Goal: Task Accomplishment & Management: Complete application form

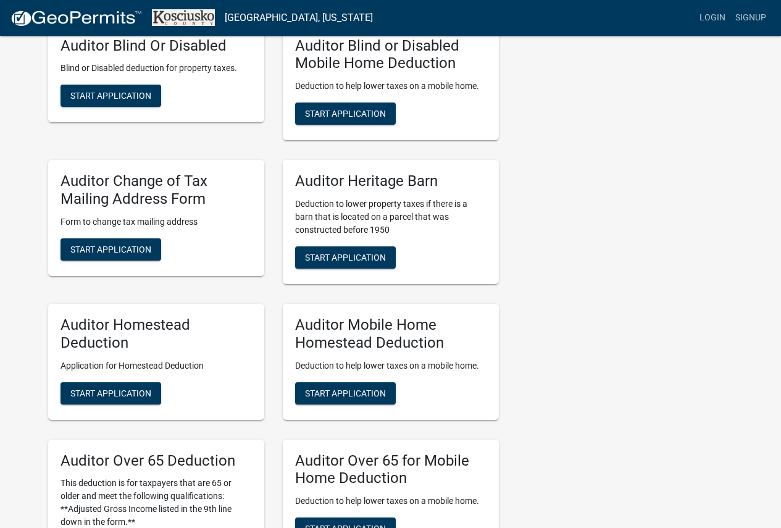
scroll to position [556, 0]
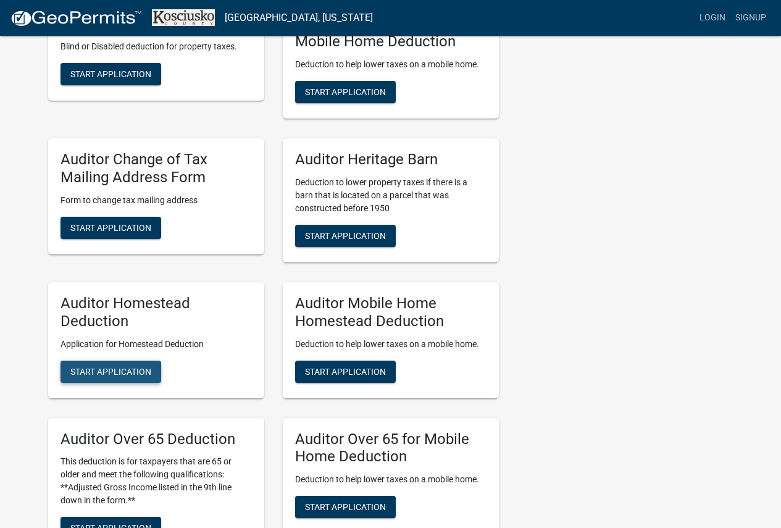
click at [102, 365] on button "Start Application" at bounding box center [111, 372] width 101 height 22
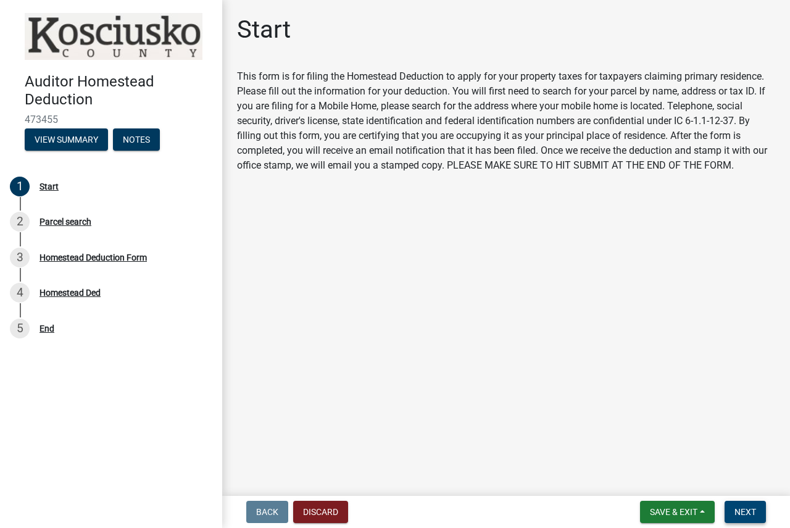
click at [740, 507] on span "Next" at bounding box center [746, 512] width 22 height 10
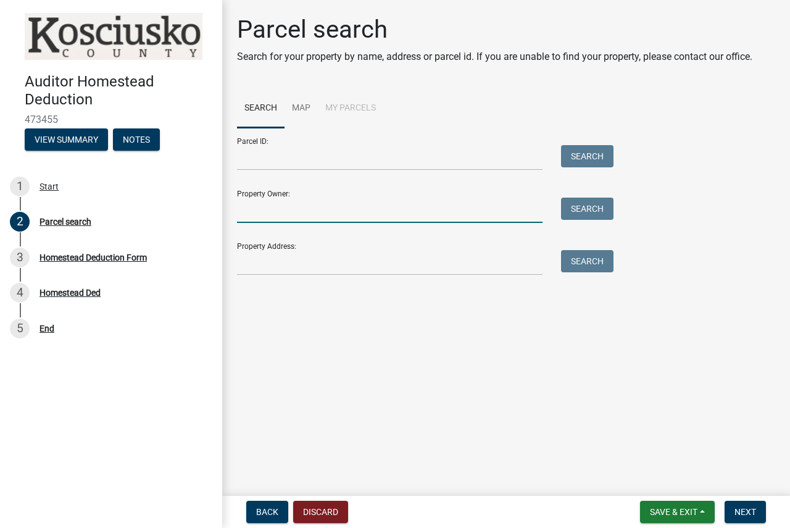
click at [357, 211] on input "Property Owner:" at bounding box center [390, 210] width 306 height 25
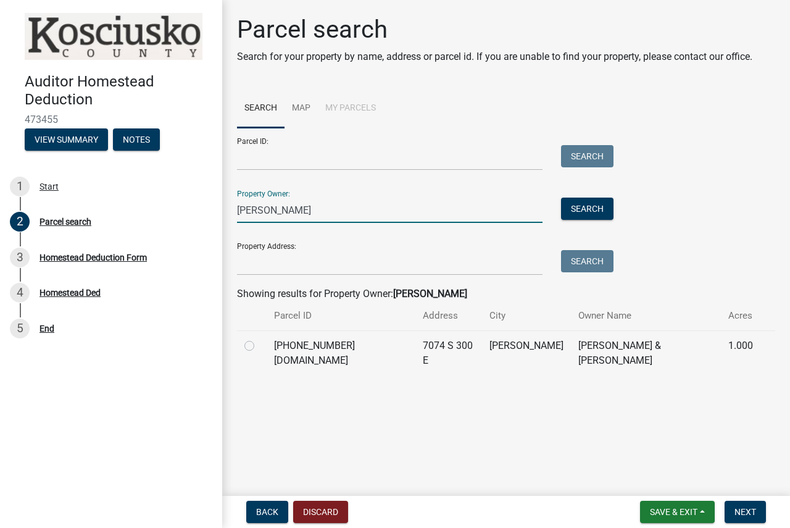
type input "[PERSON_NAME]"
click at [259, 338] on label at bounding box center [259, 338] width 0 height 0
click at [259, 346] on input "radio" at bounding box center [263, 342] width 8 height 8
radio input "true"
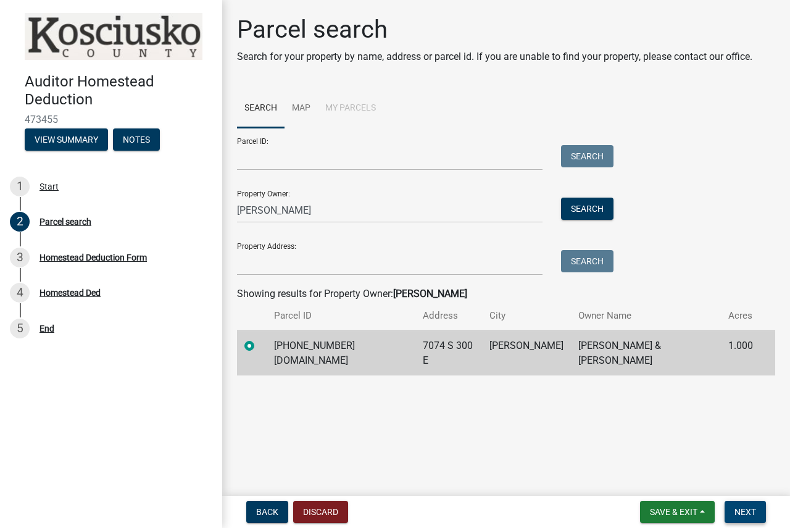
click at [750, 506] on button "Next" at bounding box center [745, 512] width 41 height 22
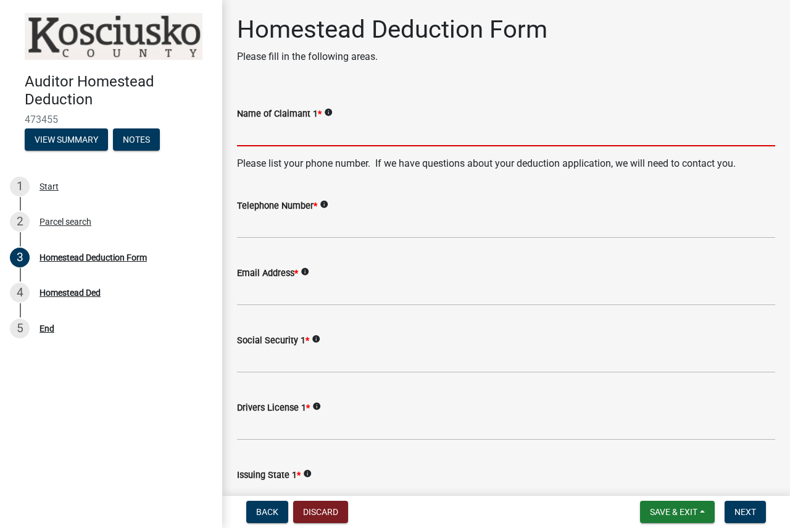
click at [343, 140] on input "Name of Claimant 1 *" at bounding box center [506, 133] width 538 height 25
type input "m"
type input "[PERSON_NAME]"
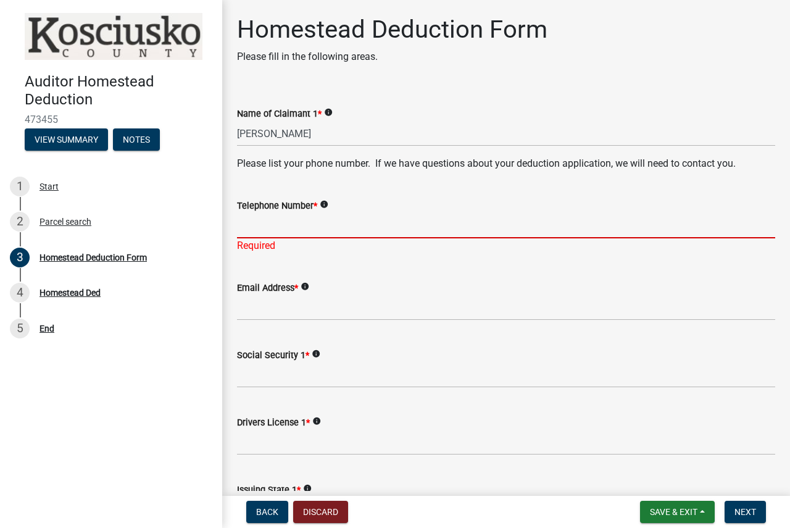
click at [396, 220] on input "Telephone Number *" at bounding box center [506, 225] width 538 height 25
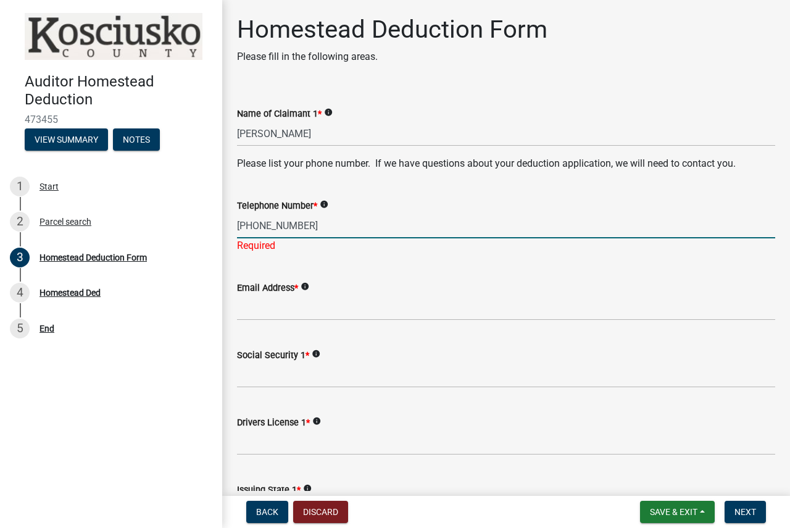
type input "[PHONE_NUMBER]"
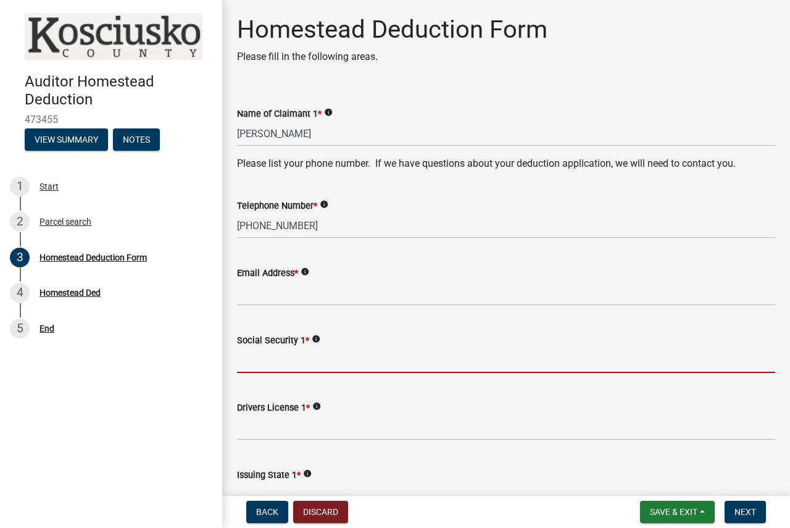
click at [330, 382] on wm-data-entity-input "Social Security 1 * info" at bounding box center [506, 348] width 538 height 67
click at [310, 370] on input "Social Security 1 *" at bounding box center [506, 360] width 538 height 25
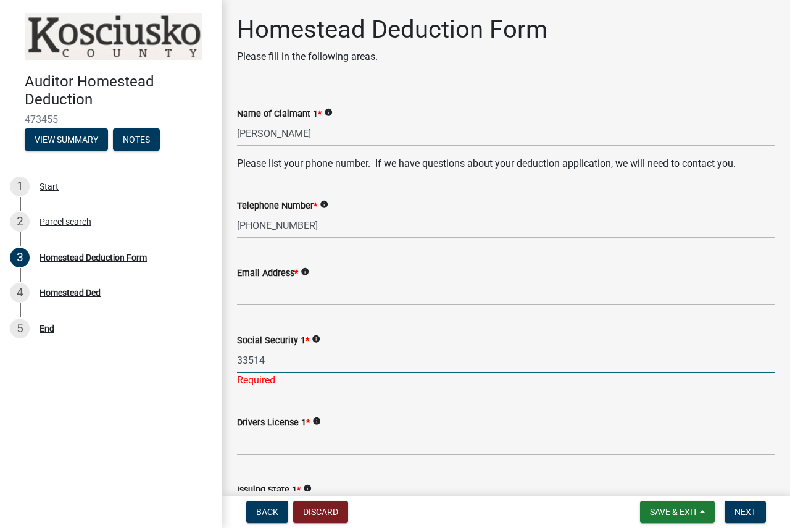
type input "33514"
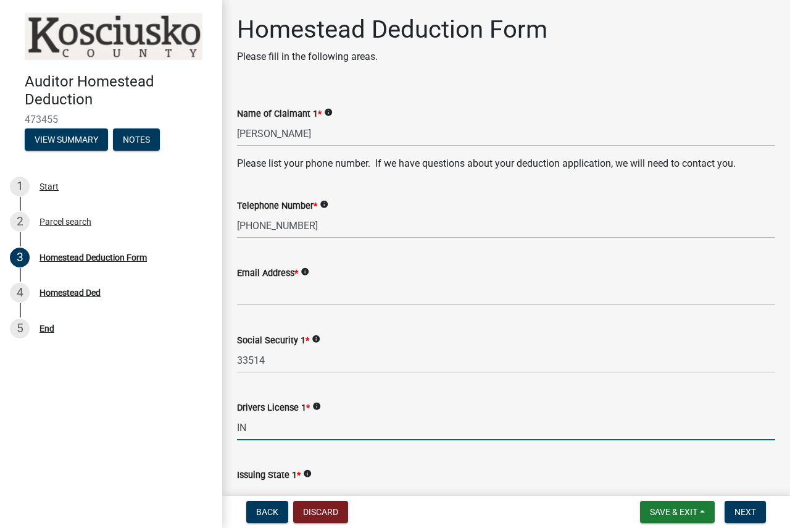
type input "IN"
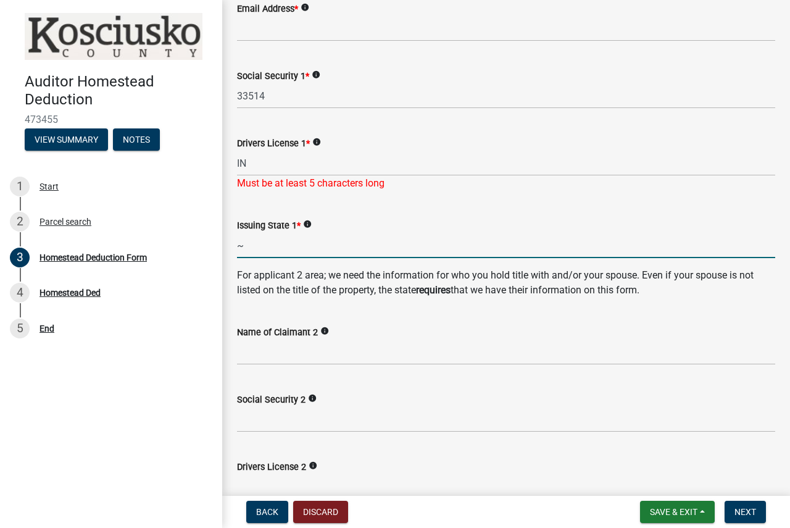
type input "~"
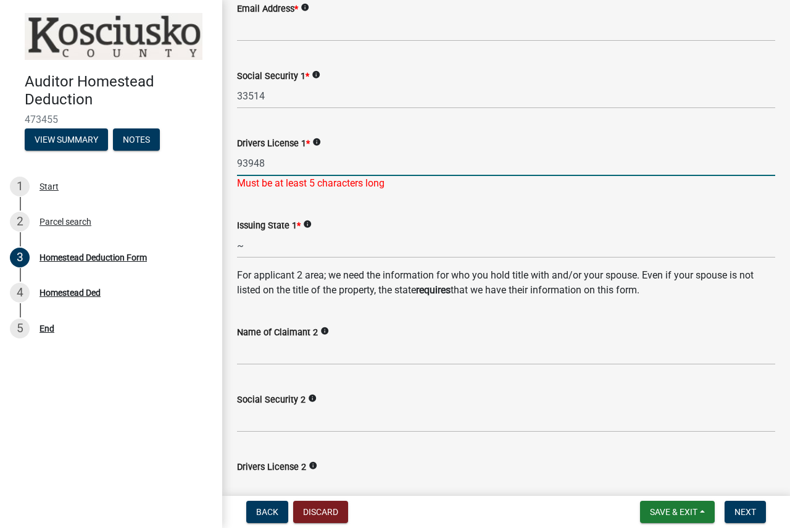
type input "93948"
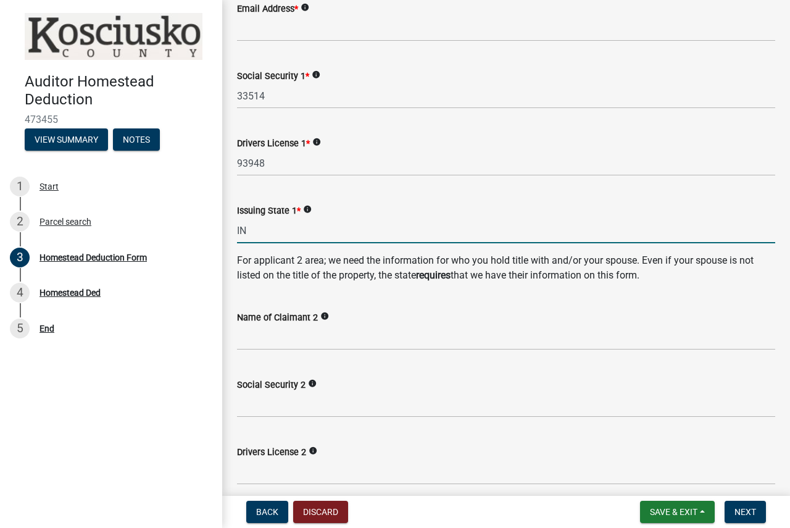
type input "IN"
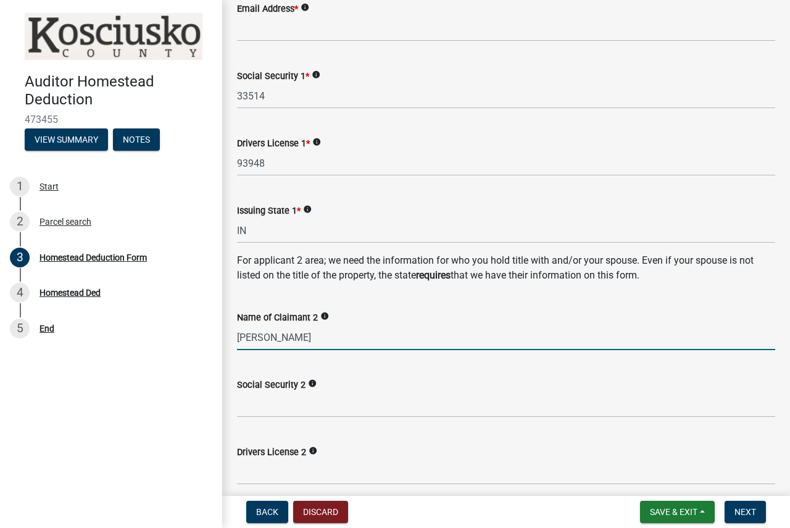
click at [286, 337] on input "[PERSON_NAME]" at bounding box center [506, 337] width 538 height 25
type input "[PERSON_NAME]"
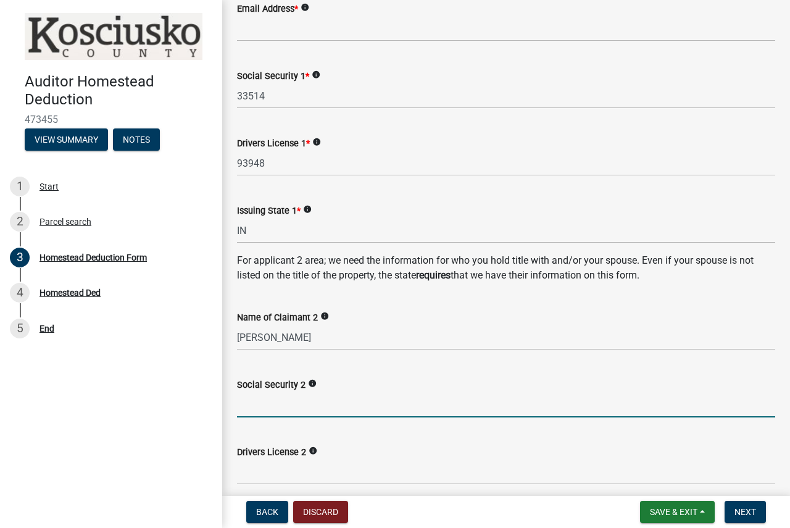
drag, startPoint x: 270, startPoint y: 404, endPoint x: 291, endPoint y: 408, distance: 21.9
click at [271, 404] on input "Social Security 2" at bounding box center [506, 404] width 538 height 25
click at [243, 403] on input "75943" at bounding box center [506, 404] width 538 height 25
type input "7-5943"
click at [243, 95] on input "33514" at bounding box center [506, 95] width 538 height 25
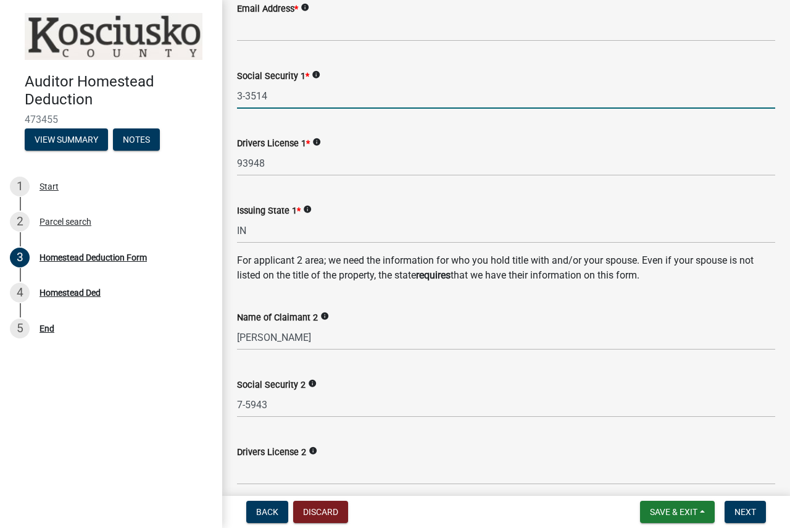
type input "3-3514"
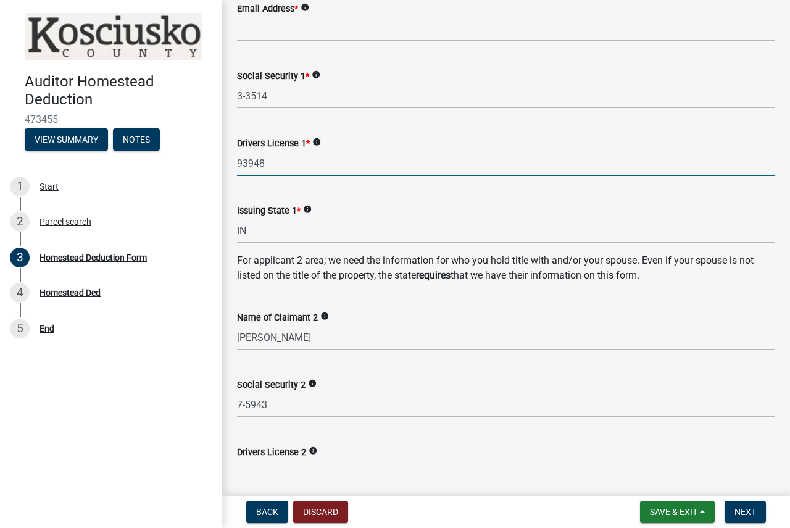
click at [243, 159] on input "93948" at bounding box center [506, 163] width 538 height 25
type input "9-3948"
click at [279, 474] on input "Drivers License 2" at bounding box center [506, 471] width 538 height 25
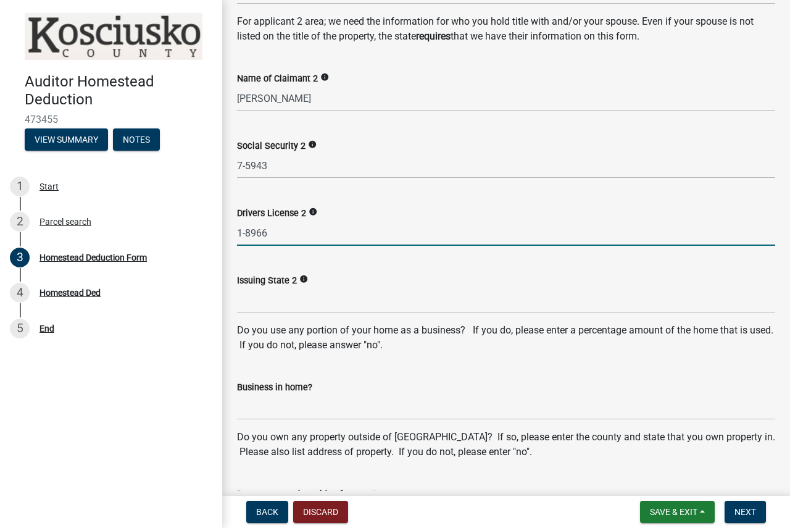
scroll to position [511, 0]
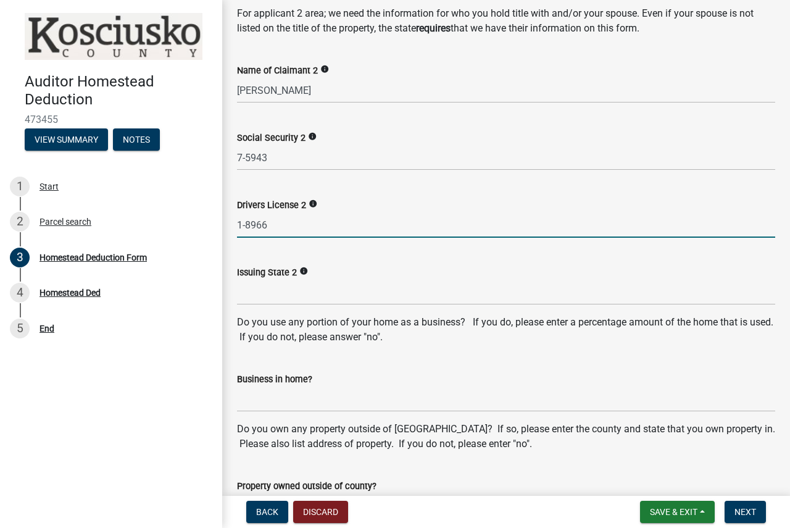
type input "1-8966"
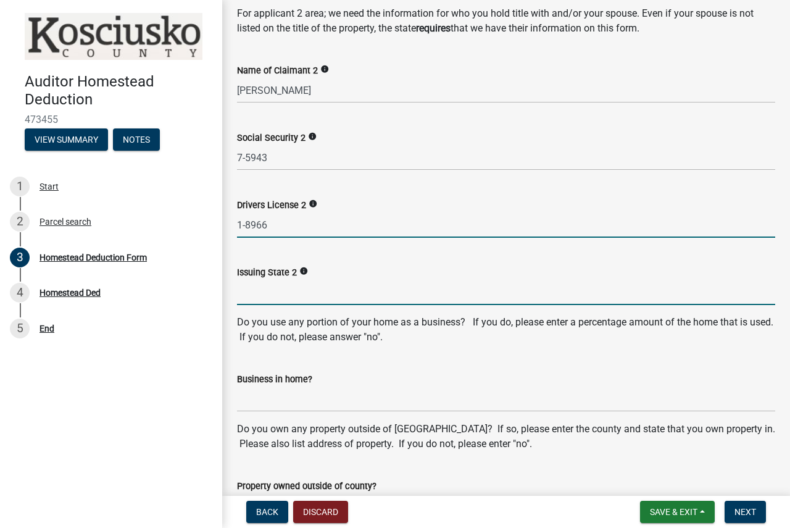
click at [251, 293] on input "Issuing State 2" at bounding box center [506, 292] width 538 height 25
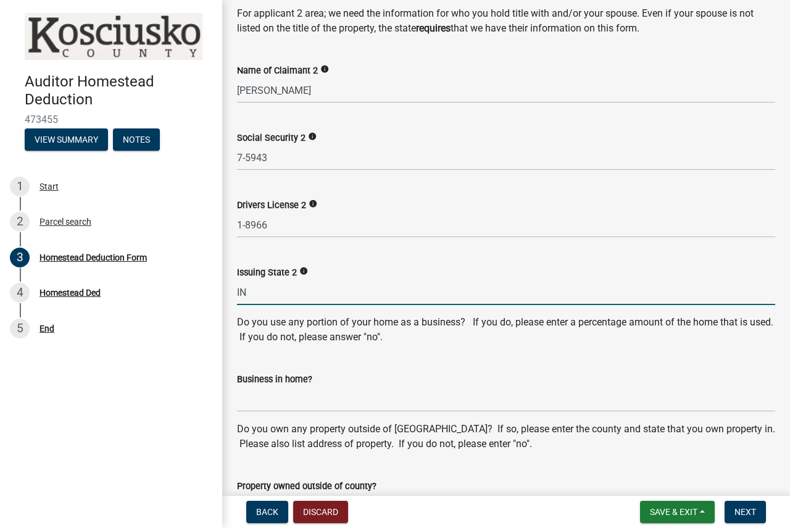
type input "IN"
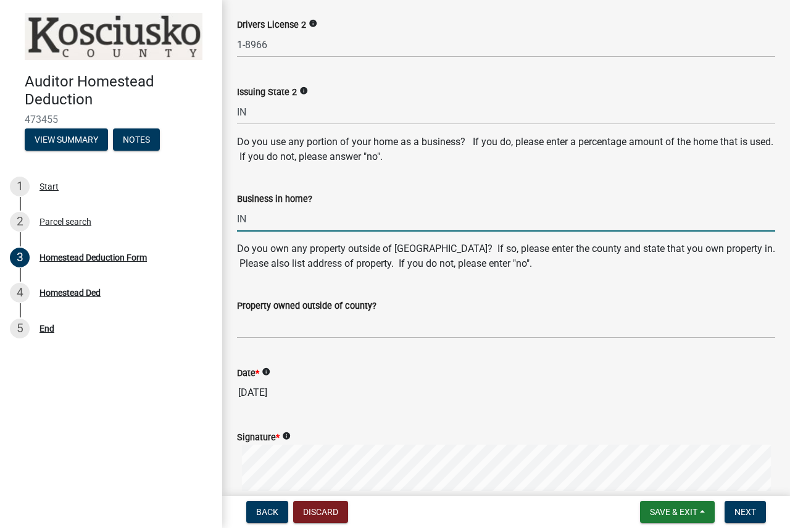
scroll to position [696, 0]
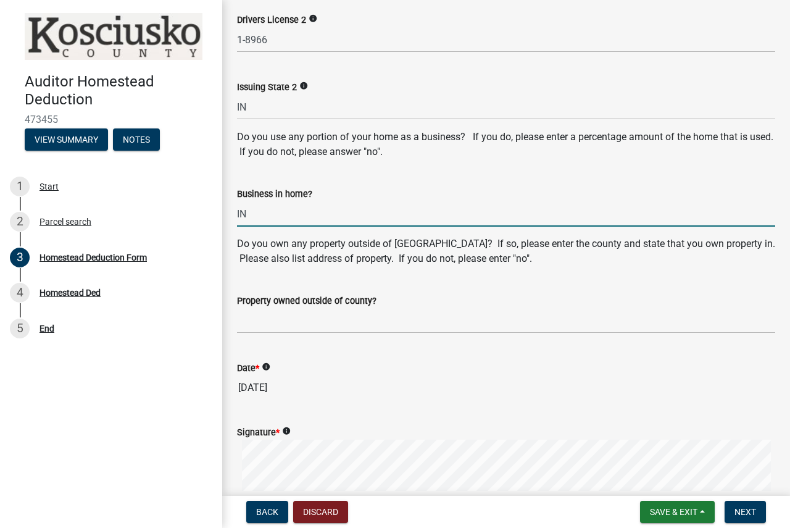
type input "IN"
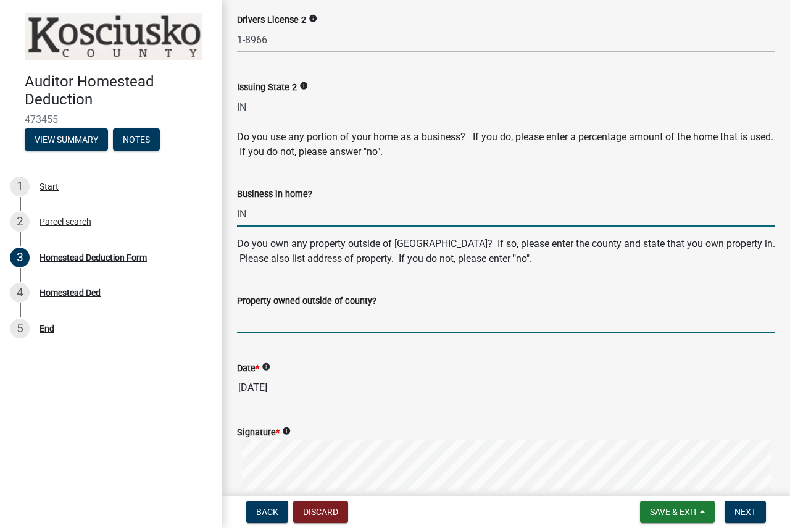
click at [251, 328] on input "Property owned outside of county?" at bounding box center [506, 320] width 538 height 25
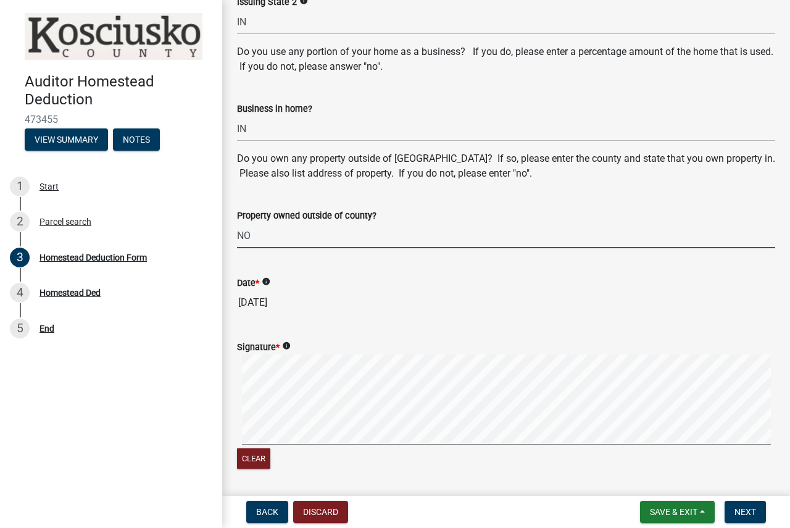
scroll to position [882, 0]
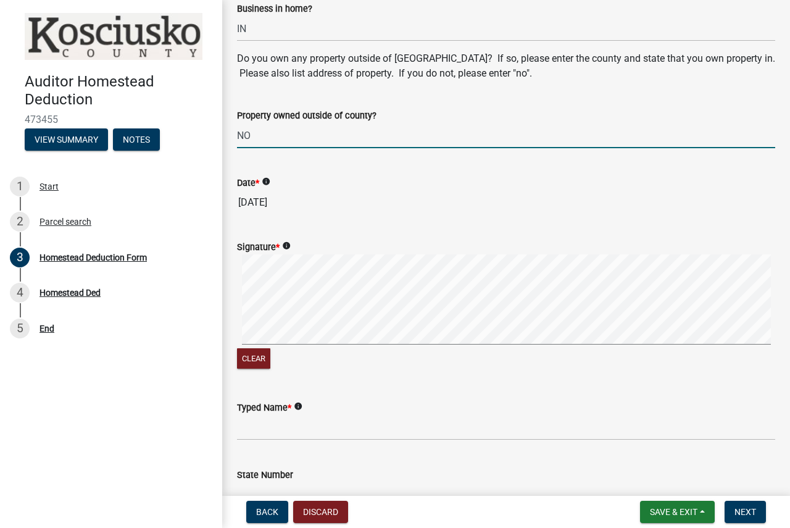
type input "NO"
drag, startPoint x: 232, startPoint y: 312, endPoint x: 265, endPoint y: 350, distance: 50.3
click at [265, 350] on div "Signature * info Clear" at bounding box center [506, 298] width 557 height 147
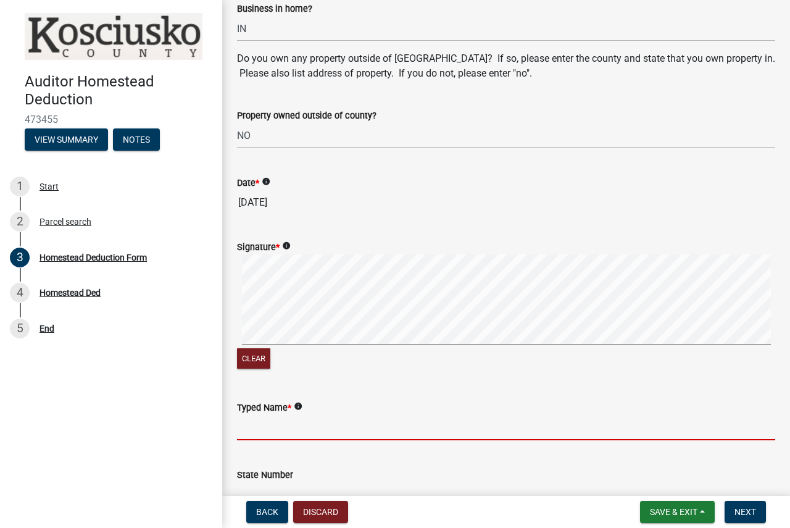
click at [257, 424] on input "Typed Name *" at bounding box center [506, 427] width 538 height 25
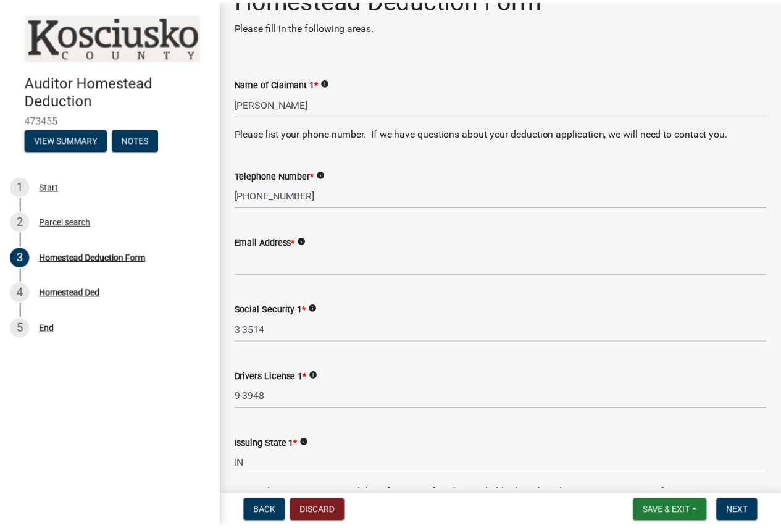
scroll to position [0, 0]
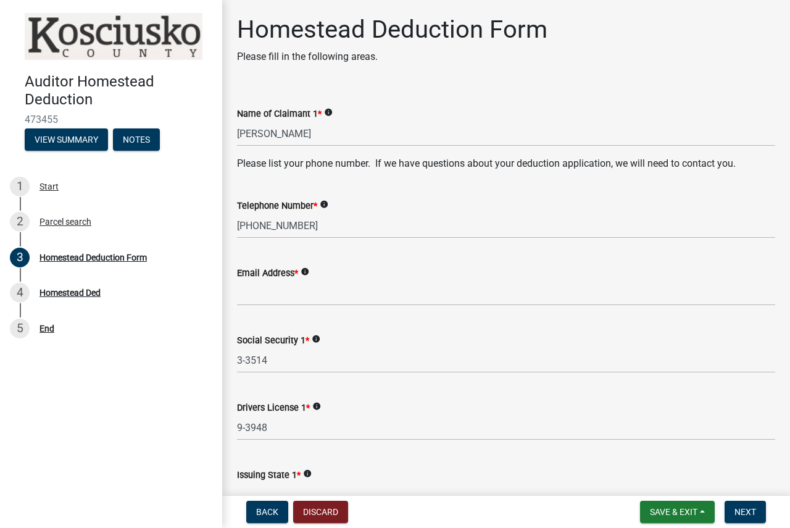
type input "[PERSON_NAME]"
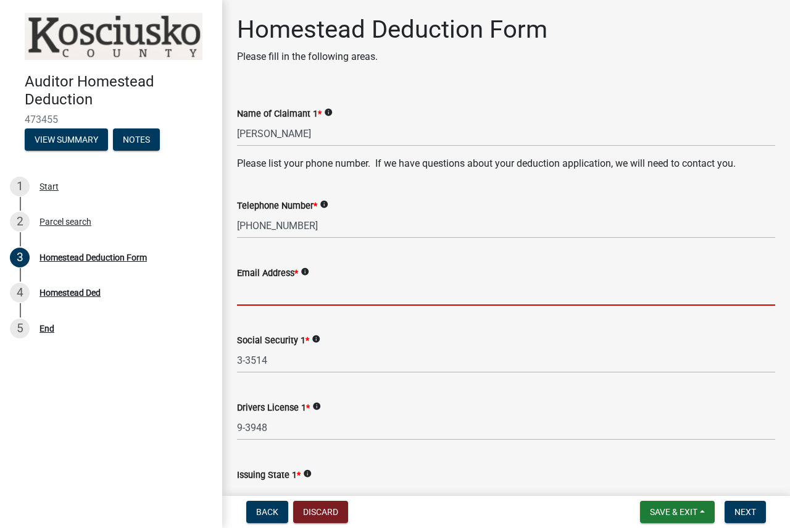
click at [281, 298] on input "Email Address *" at bounding box center [506, 292] width 538 height 25
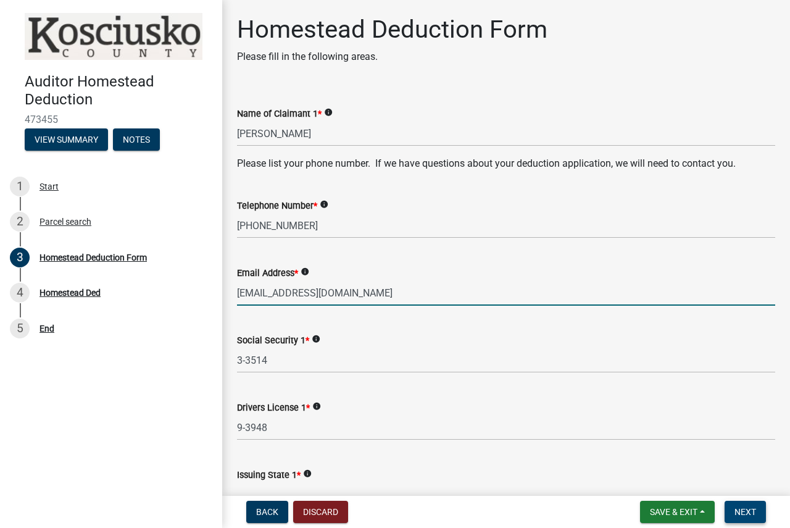
type input "[EMAIL_ADDRESS][DOMAIN_NAME]"
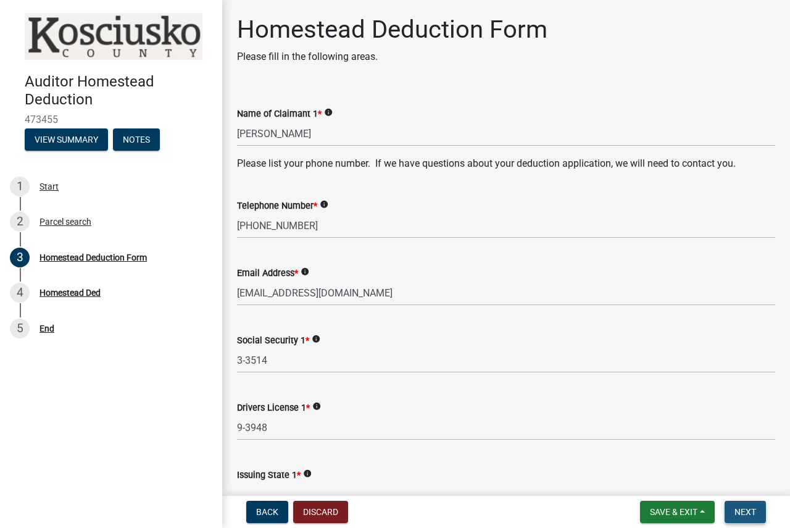
click at [745, 512] on span "Next" at bounding box center [746, 512] width 22 height 10
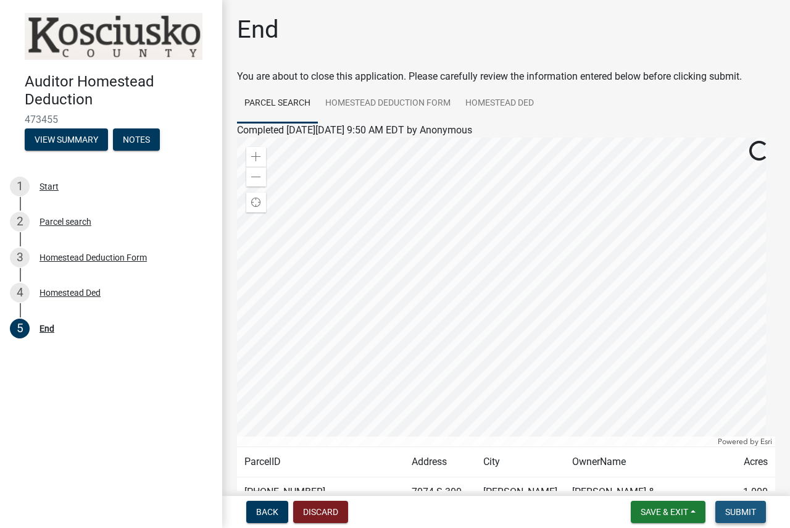
click at [745, 512] on span "Submit" at bounding box center [740, 512] width 31 height 10
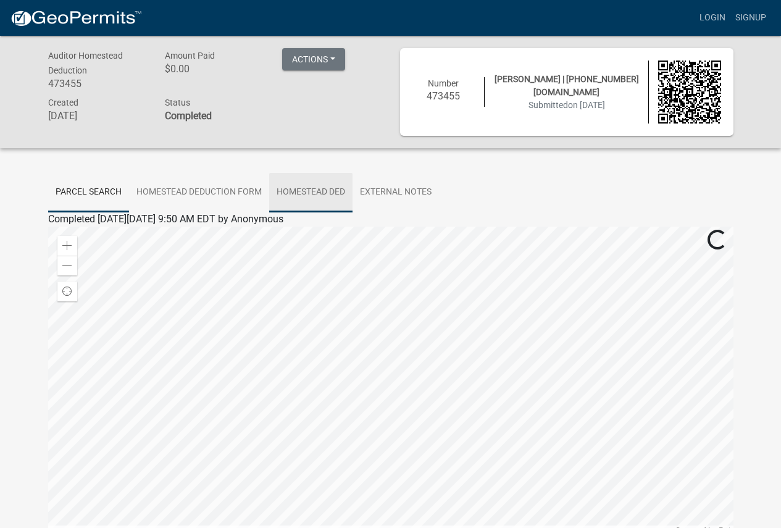
click at [321, 193] on link "Homestead Ded" at bounding box center [310, 193] width 83 height 40
click at [112, 236] on link "Homestead Ded" at bounding box center [83, 234] width 70 height 12
